Goal: Information Seeking & Learning: Learn about a topic

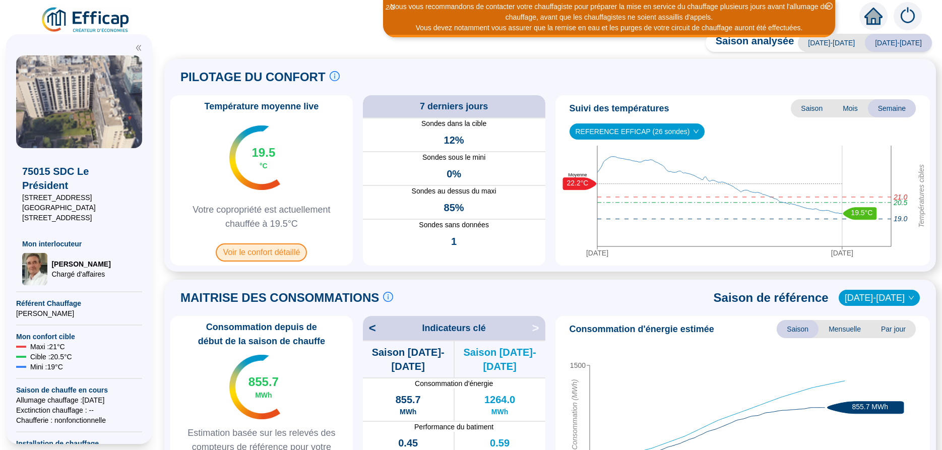
click at [252, 255] on span "Voir le confort détaillé" at bounding box center [261, 252] width 91 height 18
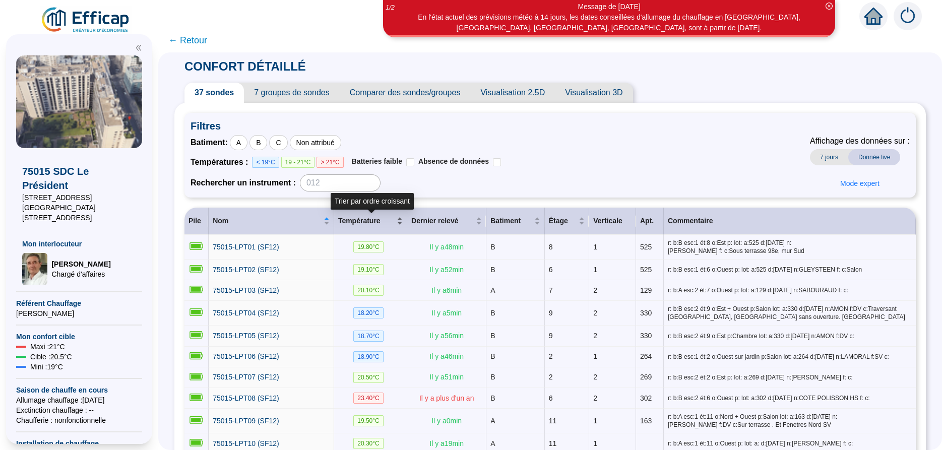
click at [375, 220] on span "Température" at bounding box center [366, 221] width 56 height 11
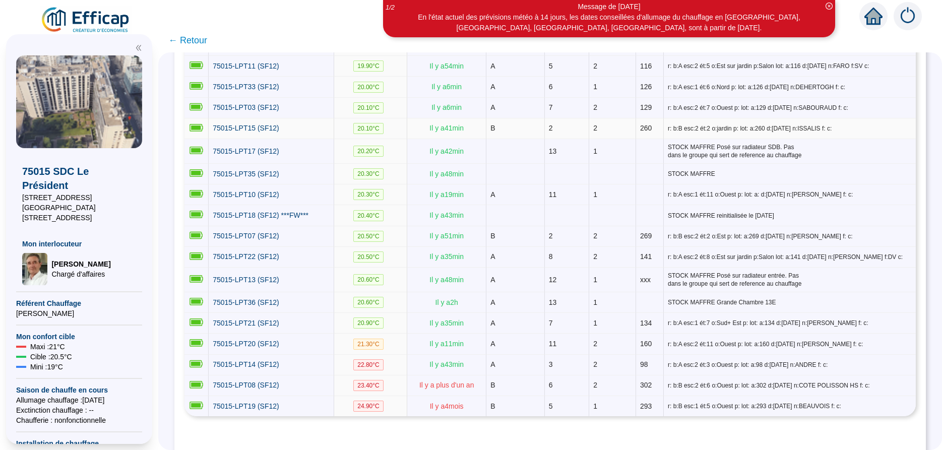
scroll to position [635, 0]
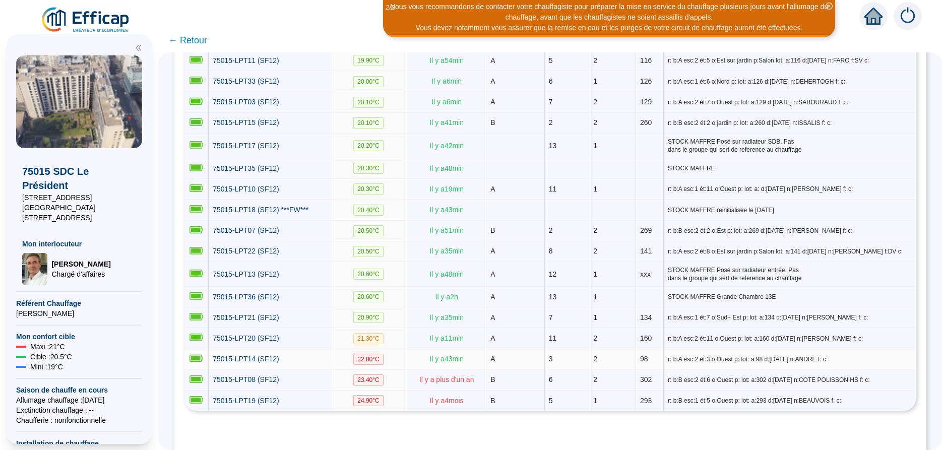
click at [366, 354] on span "22.80 °C" at bounding box center [368, 359] width 30 height 11
click at [366, 312] on span "20.90 °C" at bounding box center [368, 317] width 30 height 11
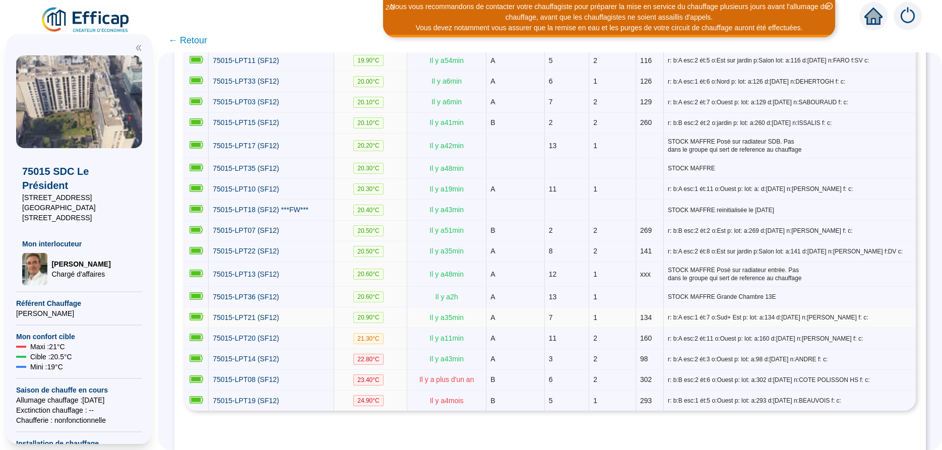
click at [366, 312] on span "20.90 °C" at bounding box center [368, 317] width 30 height 11
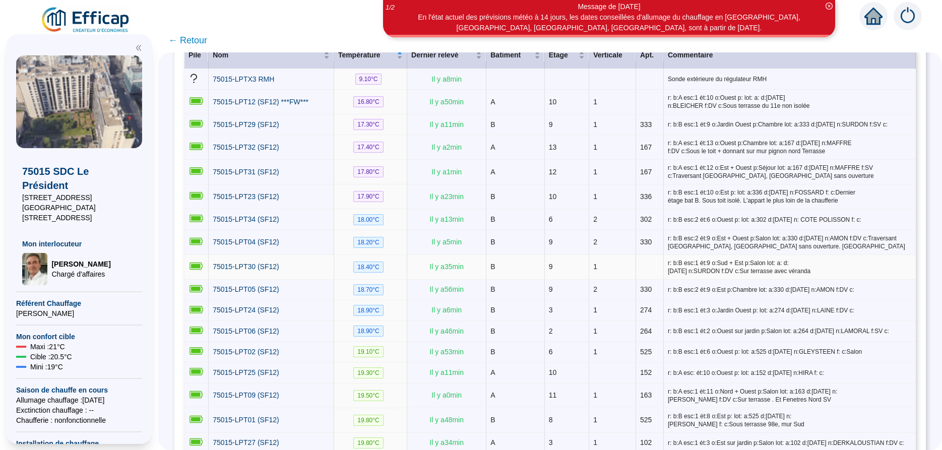
scroll to position [127, 0]
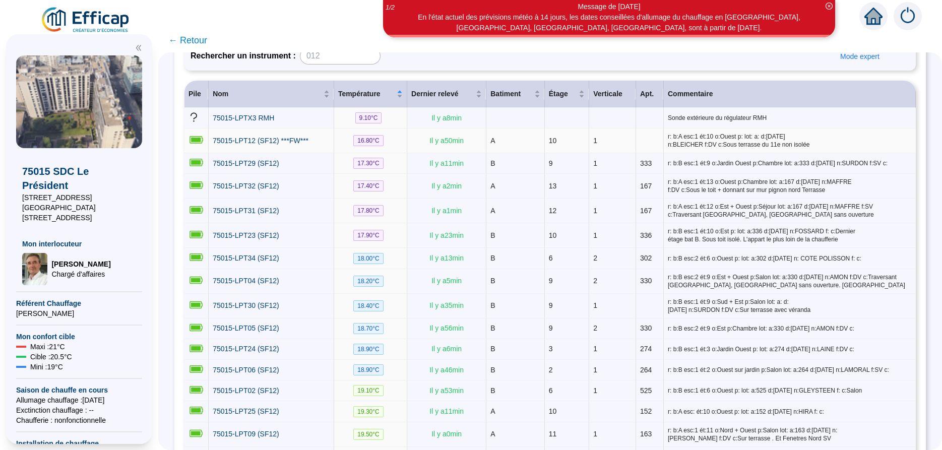
click at [362, 140] on span "16.80 °C" at bounding box center [368, 140] width 30 height 11
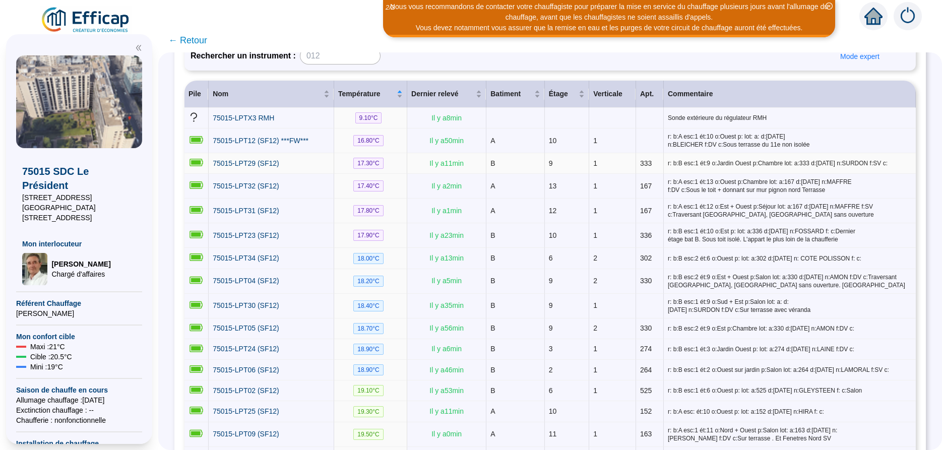
click at [362, 162] on span "17.30 °C" at bounding box center [368, 163] width 30 height 11
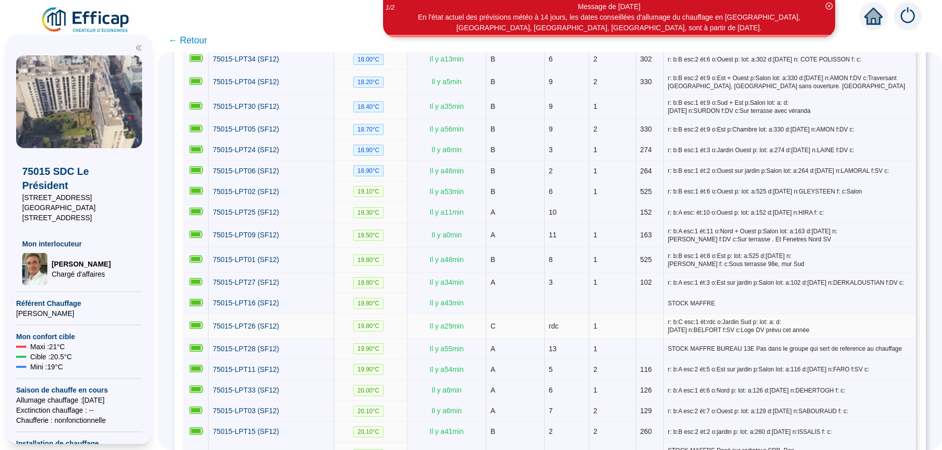
scroll to position [321, 0]
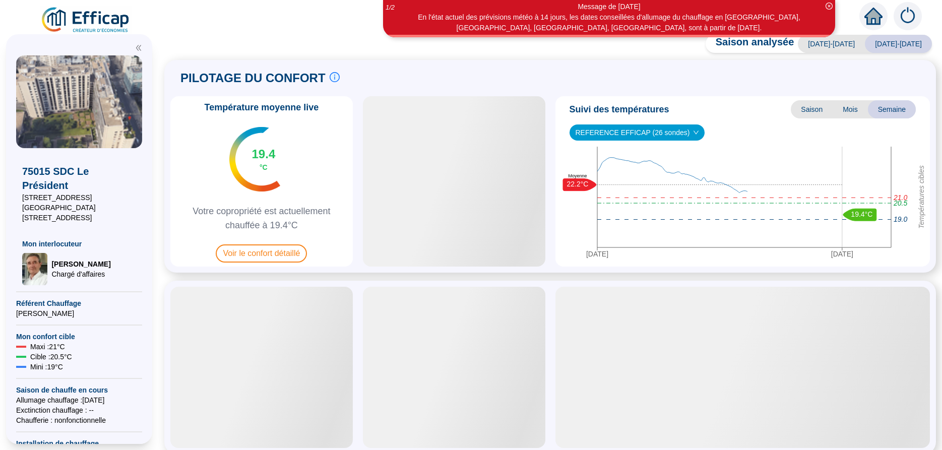
click at [278, 140] on img at bounding box center [254, 159] width 51 height 64
click at [258, 251] on span "Voir le confort détaillé" at bounding box center [261, 253] width 91 height 18
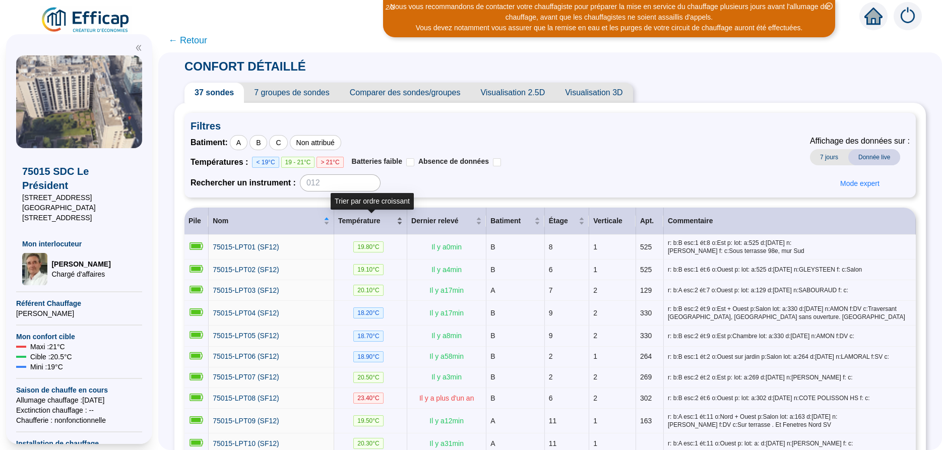
click at [357, 224] on span "Température" at bounding box center [366, 221] width 56 height 11
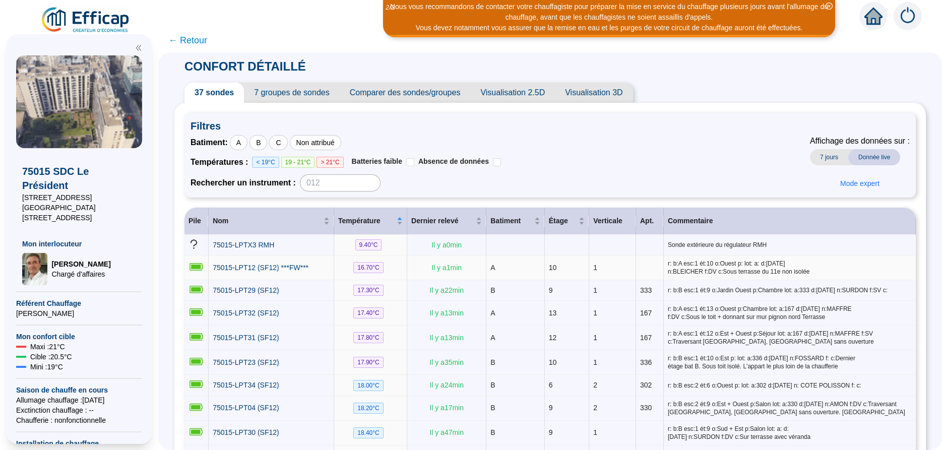
click at [687, 268] on span "r: b:A esc:1 ét:10 o:Ouest p: lot: a: d:[DATE] n:BLEICHER f:DV c:Sous terrasse …" at bounding box center [789, 267] width 244 height 16
